Goal: Check status: Check status

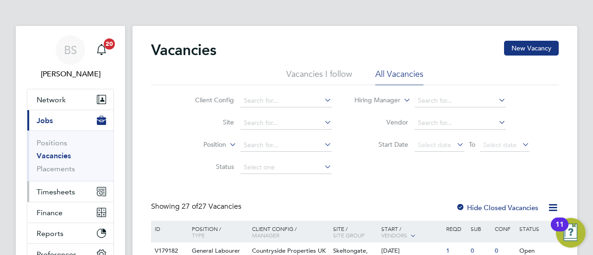
click at [65, 190] on span "Timesheets" at bounding box center [56, 192] width 38 height 9
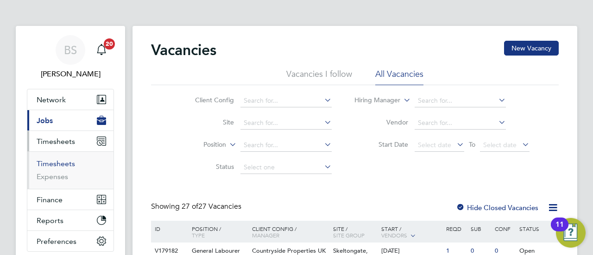
click at [62, 163] on link "Timesheets" at bounding box center [56, 163] width 38 height 9
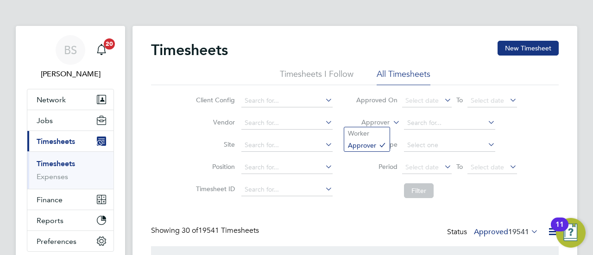
click at [381, 123] on label "Approver" at bounding box center [369, 122] width 42 height 9
click at [382, 130] on li "Worker" at bounding box center [366, 133] width 45 height 12
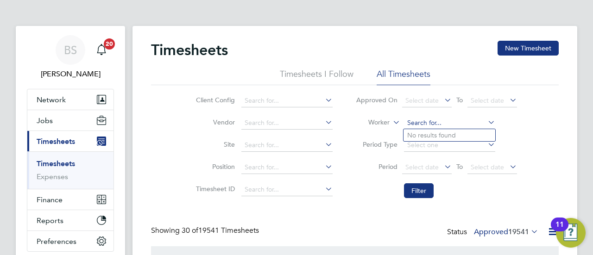
click at [422, 122] on input at bounding box center [449, 123] width 91 height 13
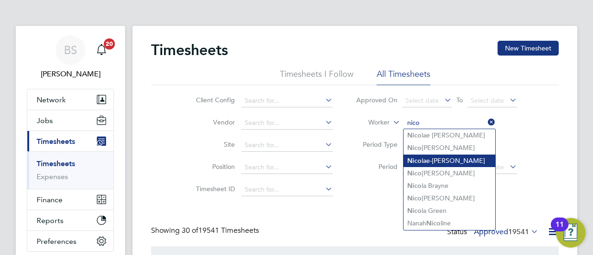
click at [458, 161] on li "[PERSON_NAME]" at bounding box center [449, 161] width 92 height 13
type input "[PERSON_NAME]"
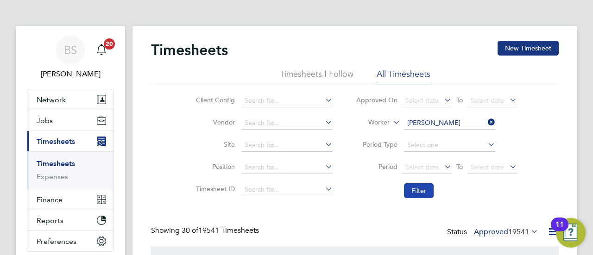
click at [422, 191] on button "Filter" at bounding box center [419, 190] width 30 height 15
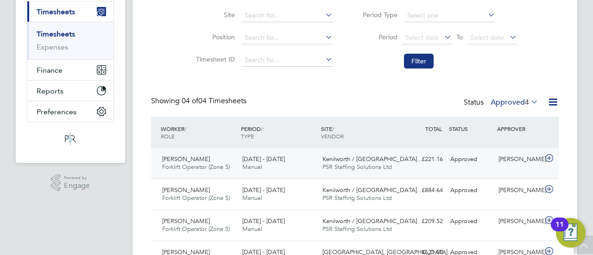
click at [456, 170] on div "[PERSON_NAME] Forklift Operator (Zone 5) [DATE] - [DATE] [DATE] - [DATE] Manual…" at bounding box center [355, 163] width 408 height 31
